Goal: Use online tool/utility: Use online tool/utility

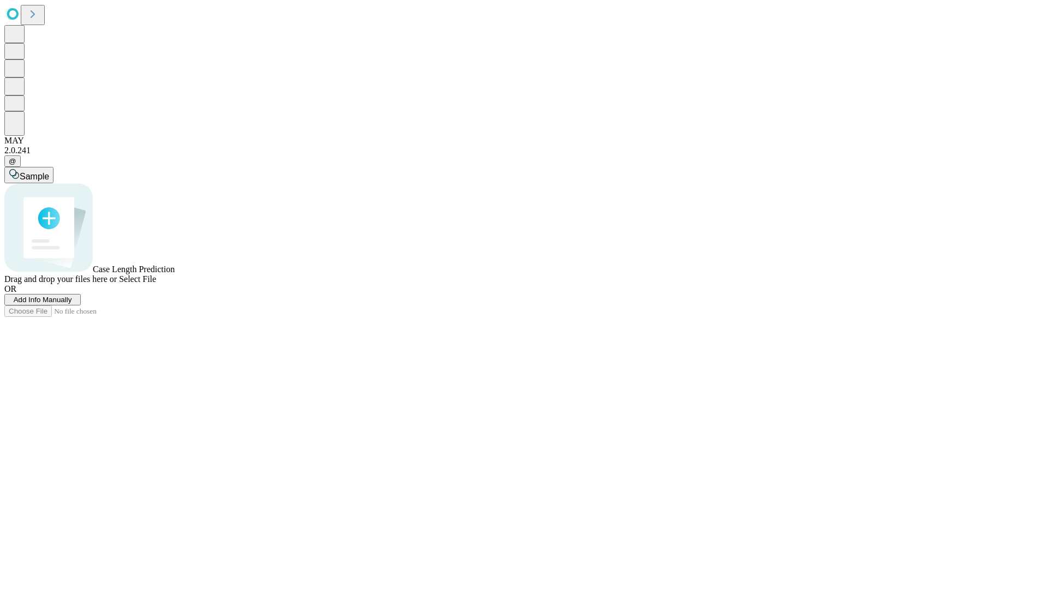
click at [156, 284] on span "Select File" at bounding box center [137, 279] width 37 height 9
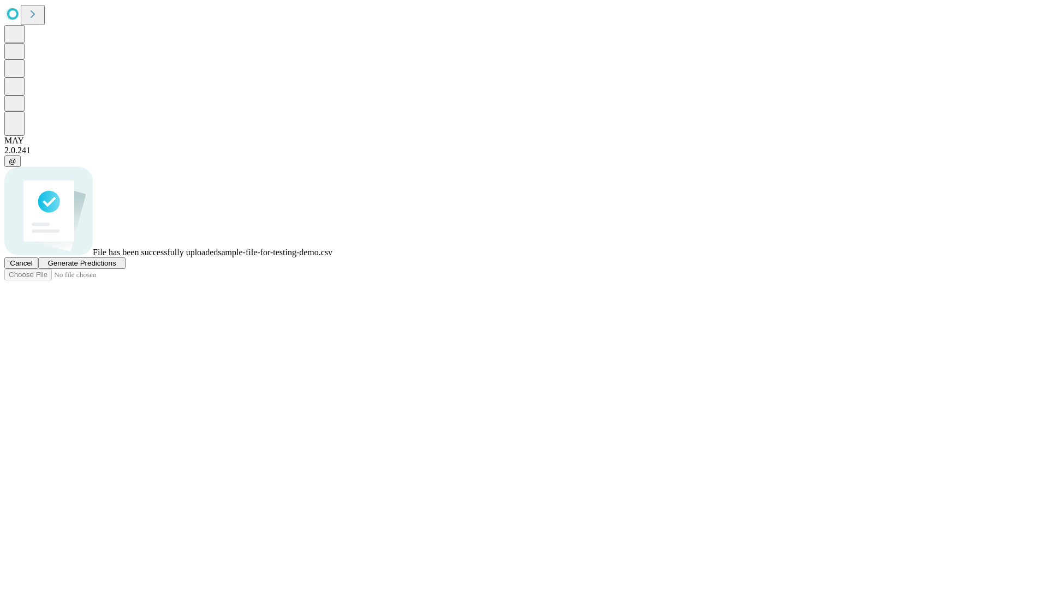
click at [116, 267] on span "Generate Predictions" at bounding box center [81, 263] width 68 height 8
